Goal: Task Accomplishment & Management: Manage account settings

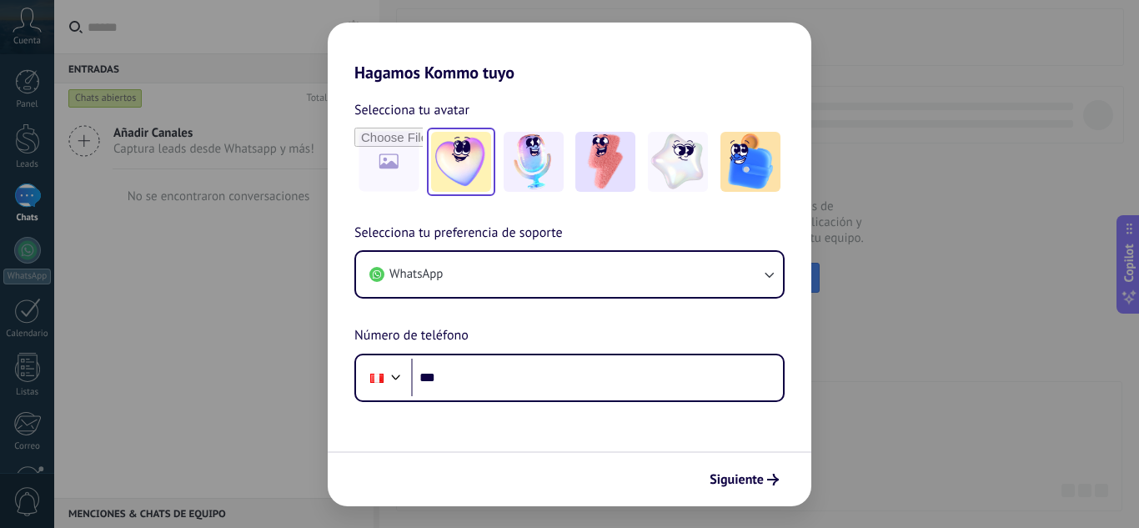
click at [478, 171] on img at bounding box center [461, 162] width 60 height 60
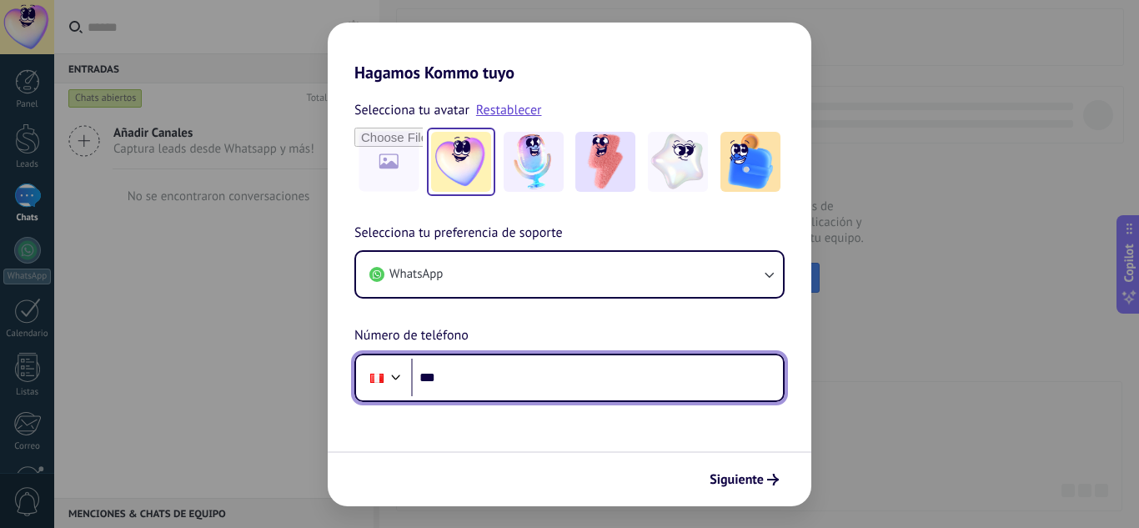
click at [614, 379] on input "***" at bounding box center [597, 378] width 372 height 38
type input "**********"
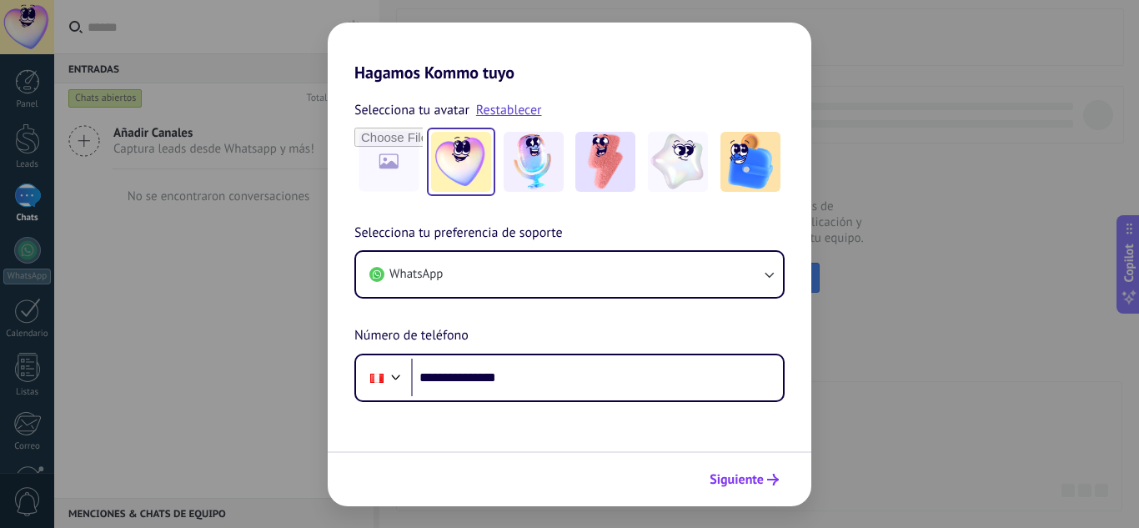
click at [772, 476] on icon "submit" at bounding box center [773, 480] width 12 height 12
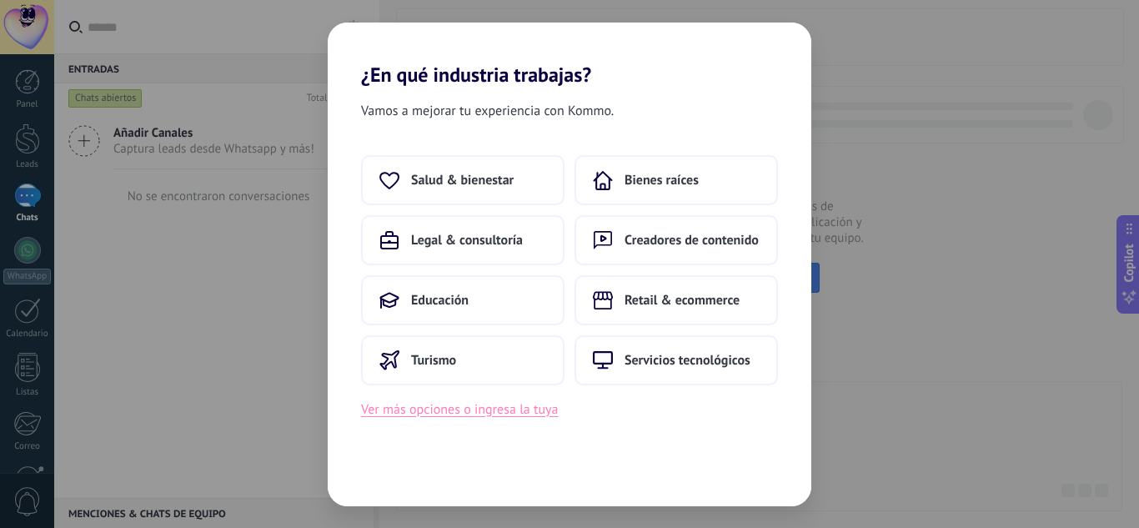
click at [488, 411] on button "Ver más opciones o ingresa la tuya" at bounding box center [459, 410] width 197 height 22
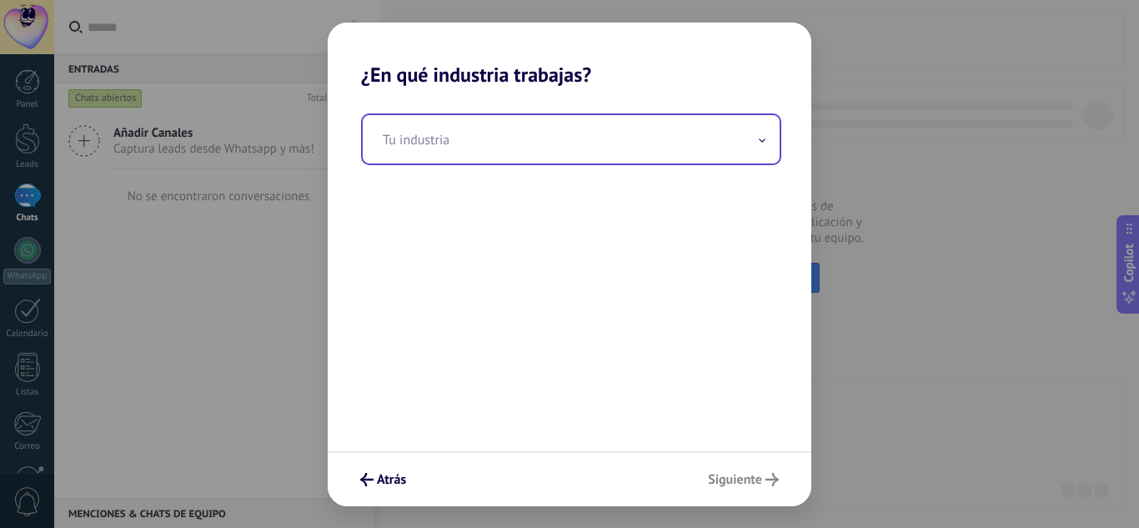
click at [539, 143] on input "text" at bounding box center [571, 139] width 417 height 48
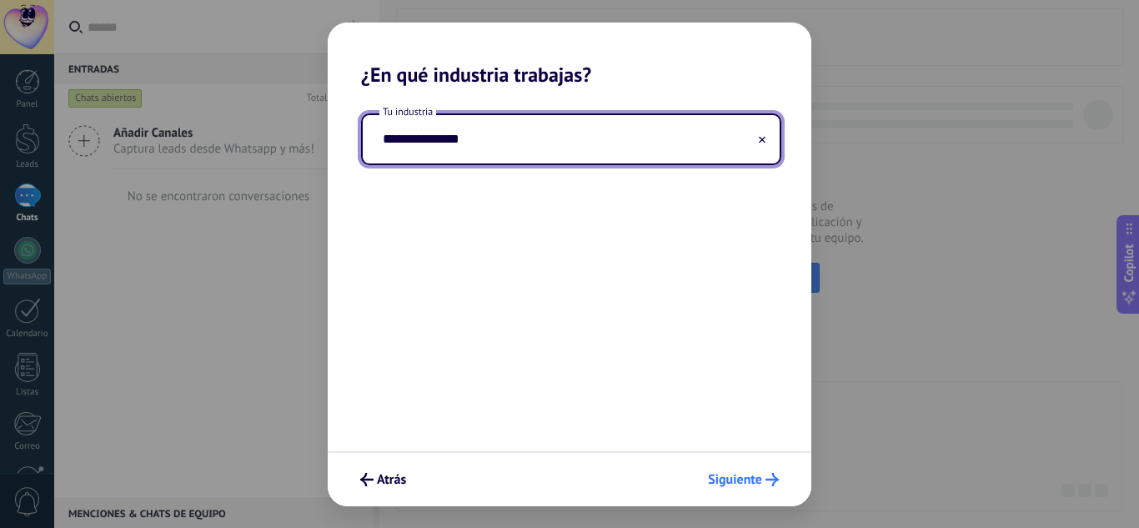
type input "**********"
click at [760, 485] on span "Siguiente" at bounding box center [735, 480] width 54 height 12
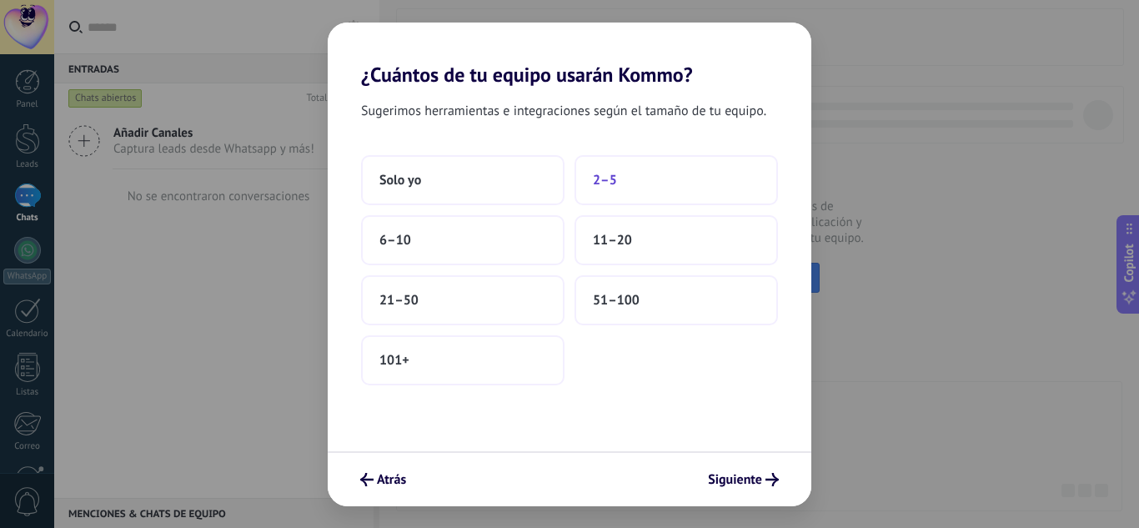
click at [637, 180] on button "2–5" at bounding box center [675, 180] width 203 height 50
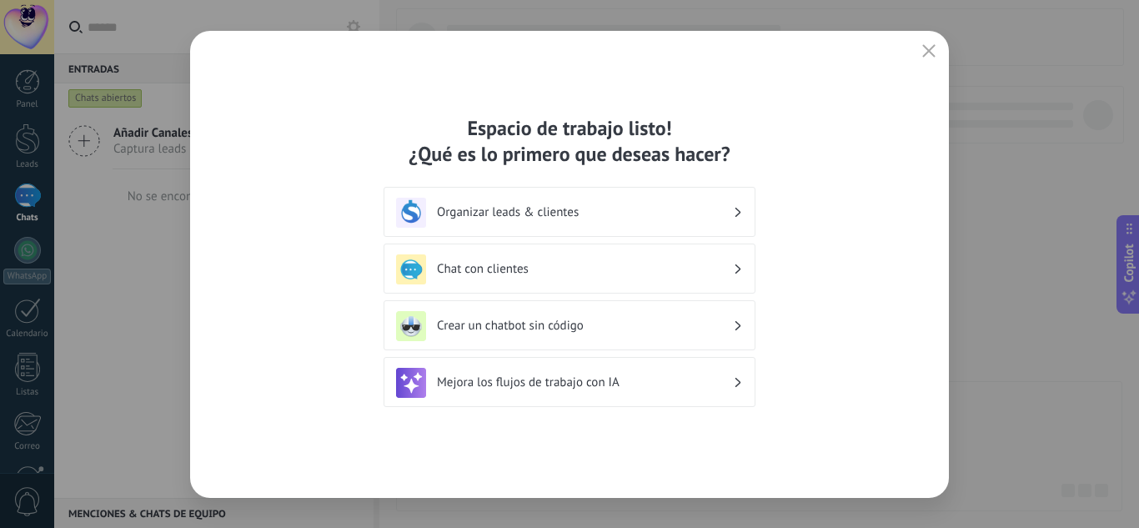
click at [681, 214] on h3 "Organizar leads & clientes" at bounding box center [585, 212] width 296 height 16
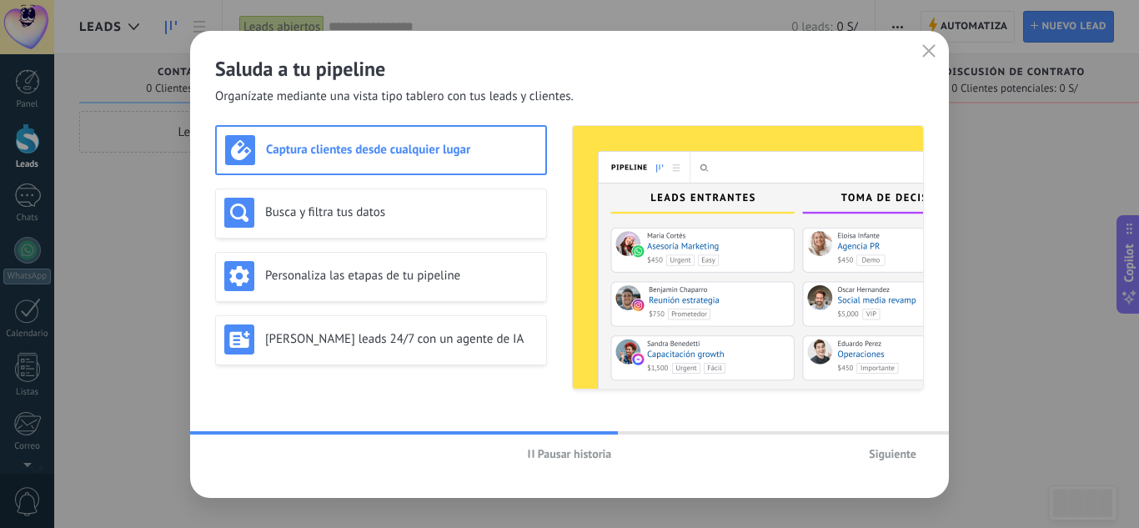
click at [570, 464] on button "Pausar historia" at bounding box center [569, 453] width 99 height 25
click at [895, 451] on span "Siguiente" at bounding box center [893, 454] width 48 height 12
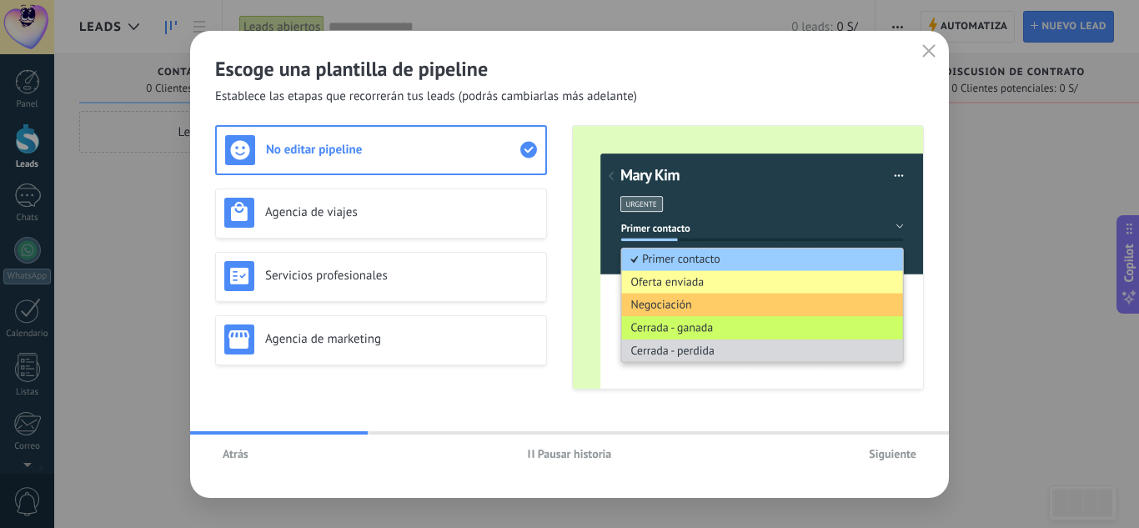
click at [246, 454] on span "Atrás" at bounding box center [236, 454] width 26 height 12
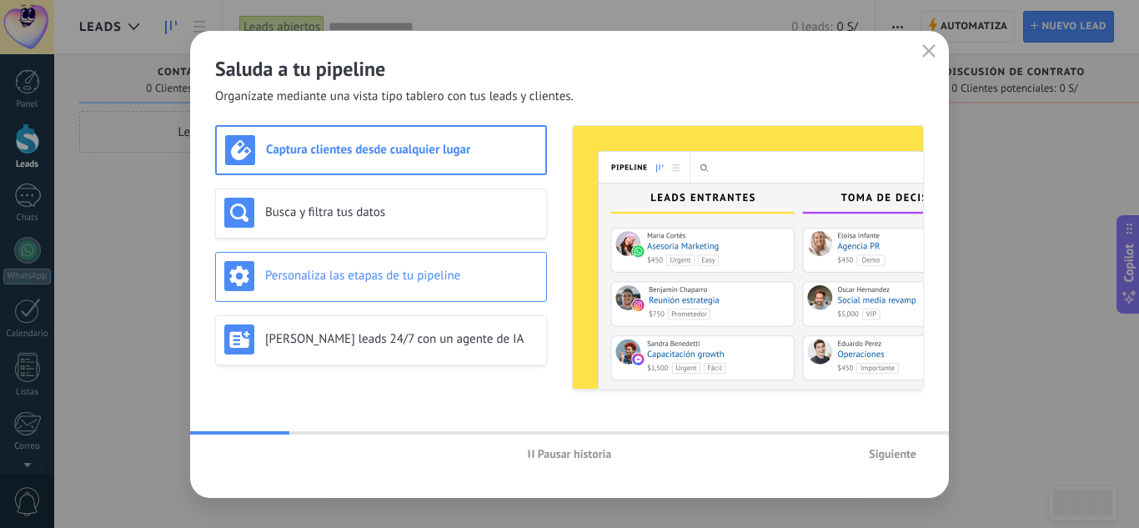
click at [455, 261] on div "Personaliza las etapas de tu pipeline" at bounding box center [380, 276] width 313 height 30
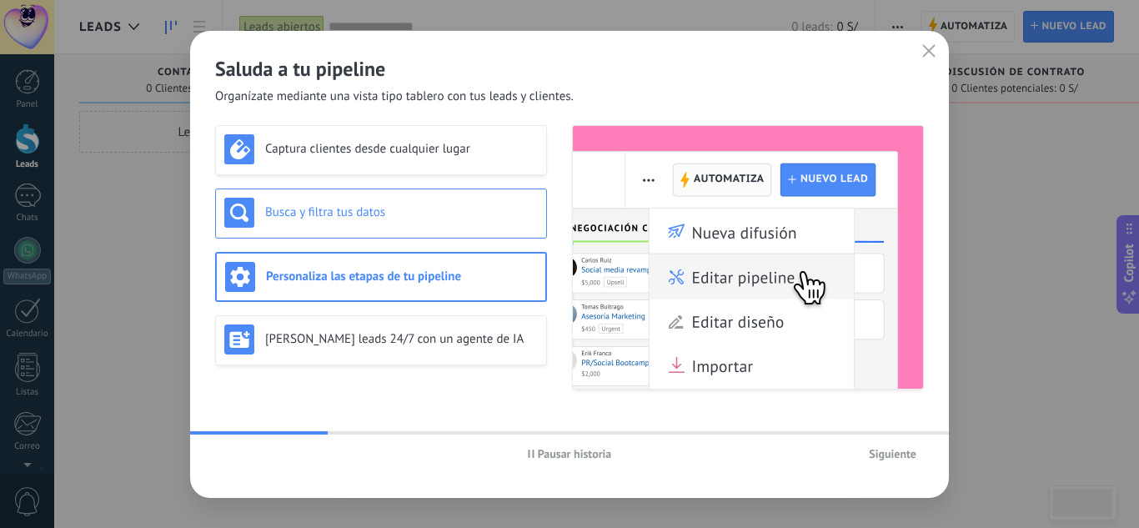
click at [466, 208] on h3 "Busca y filtra tus datos" at bounding box center [401, 212] width 273 height 16
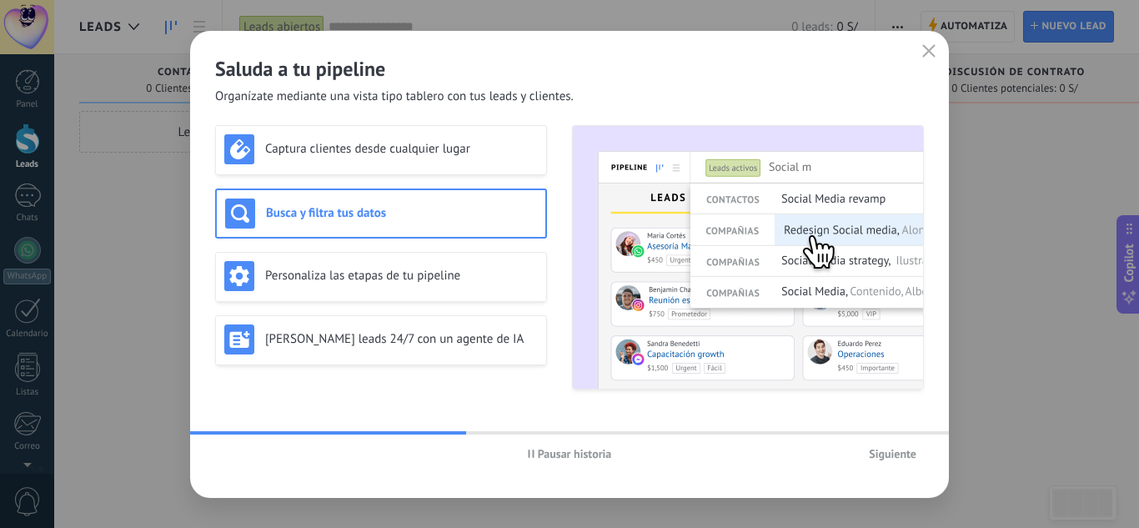
click at [902, 458] on span "Siguiente" at bounding box center [893, 454] width 48 height 12
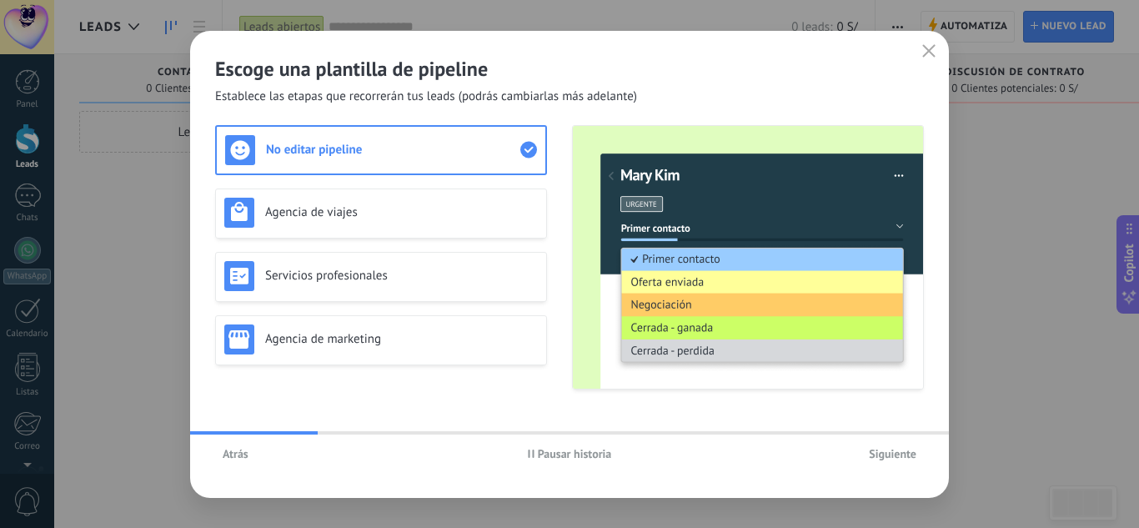
click at [907, 459] on span "Siguiente" at bounding box center [893, 454] width 48 height 12
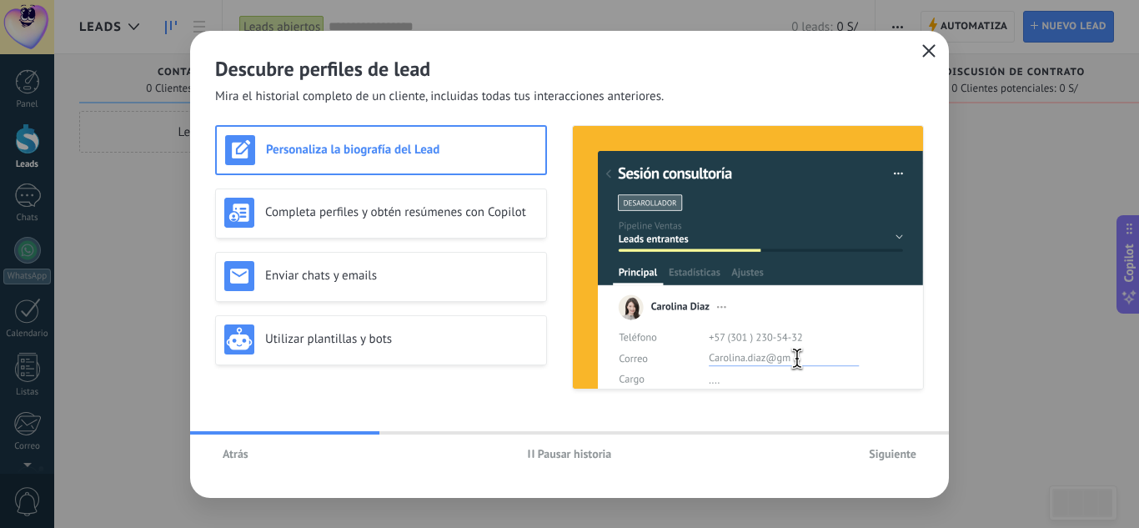
click at [929, 46] on icon "button" at bounding box center [928, 50] width 13 height 13
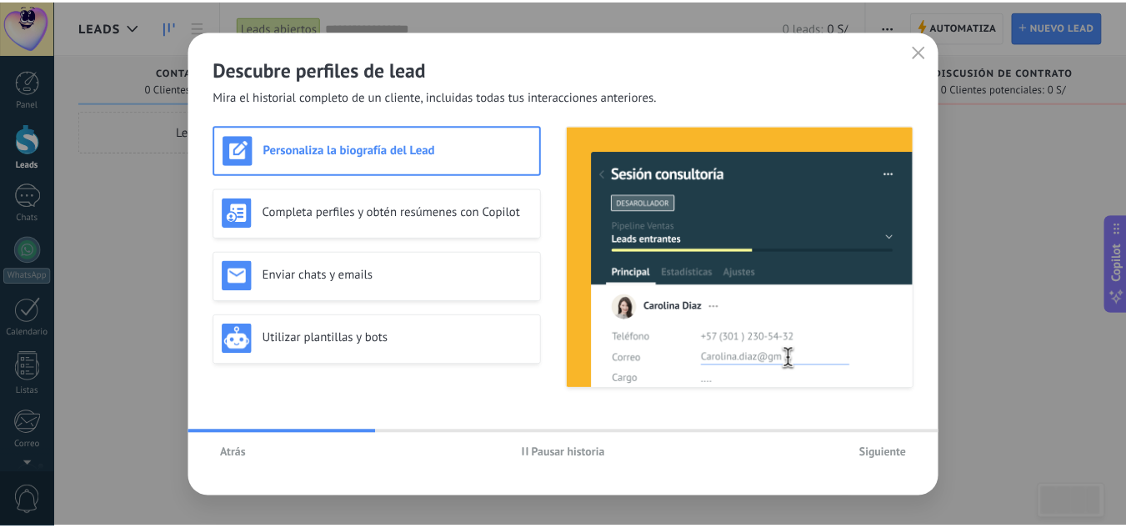
scroll to position [166, 0]
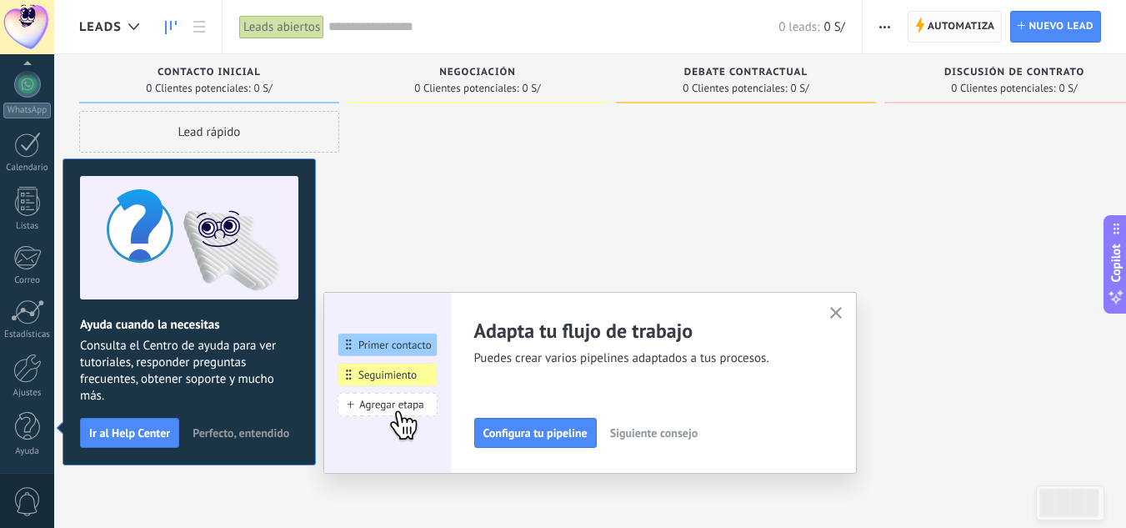
click at [979, 24] on span "Automatiza" at bounding box center [962, 27] width 68 height 30
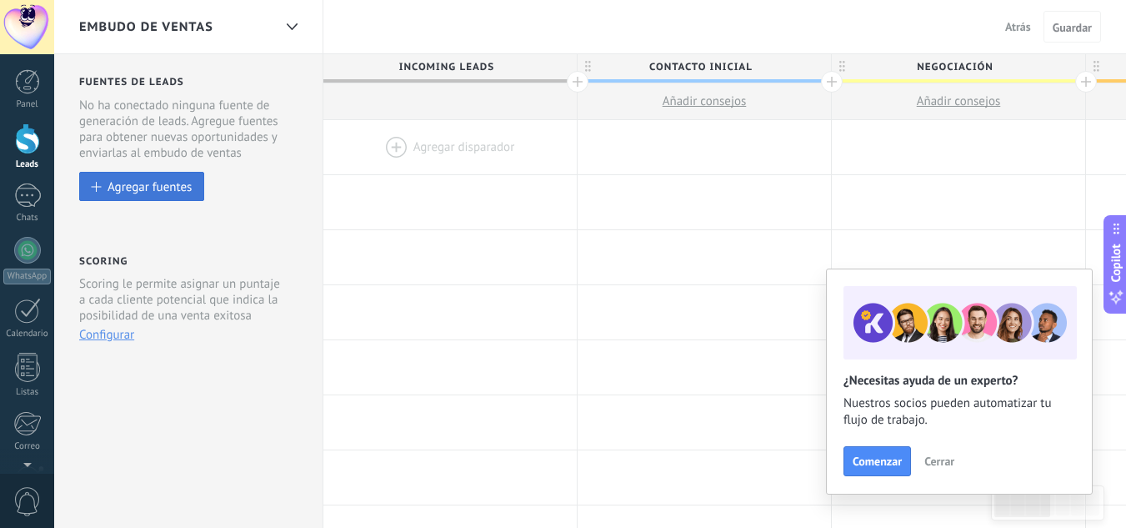
click at [130, 187] on div "Agregar fuentes" at bounding box center [150, 186] width 84 height 14
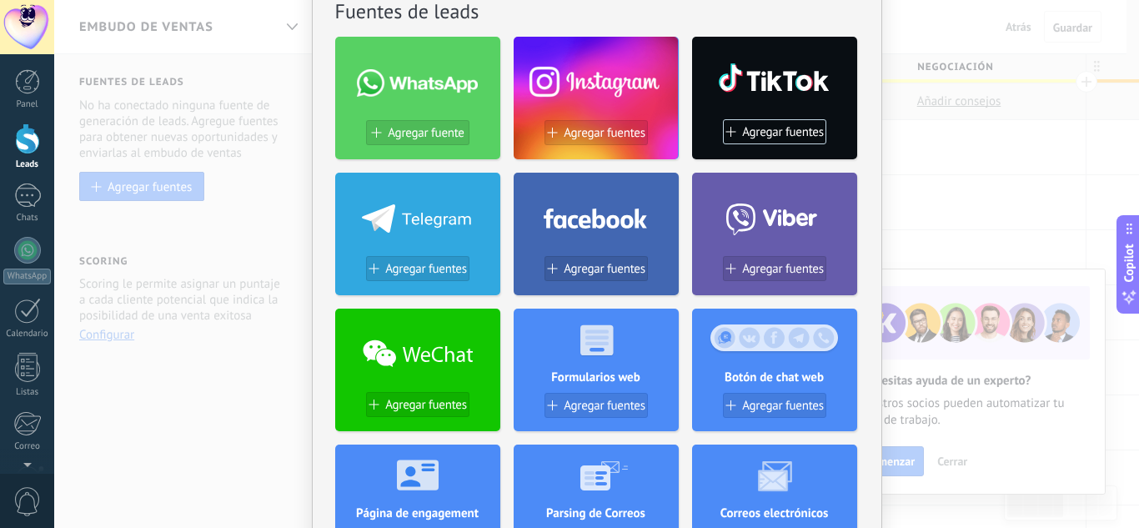
scroll to position [83, 0]
